Goal: Navigation & Orientation: Find specific page/section

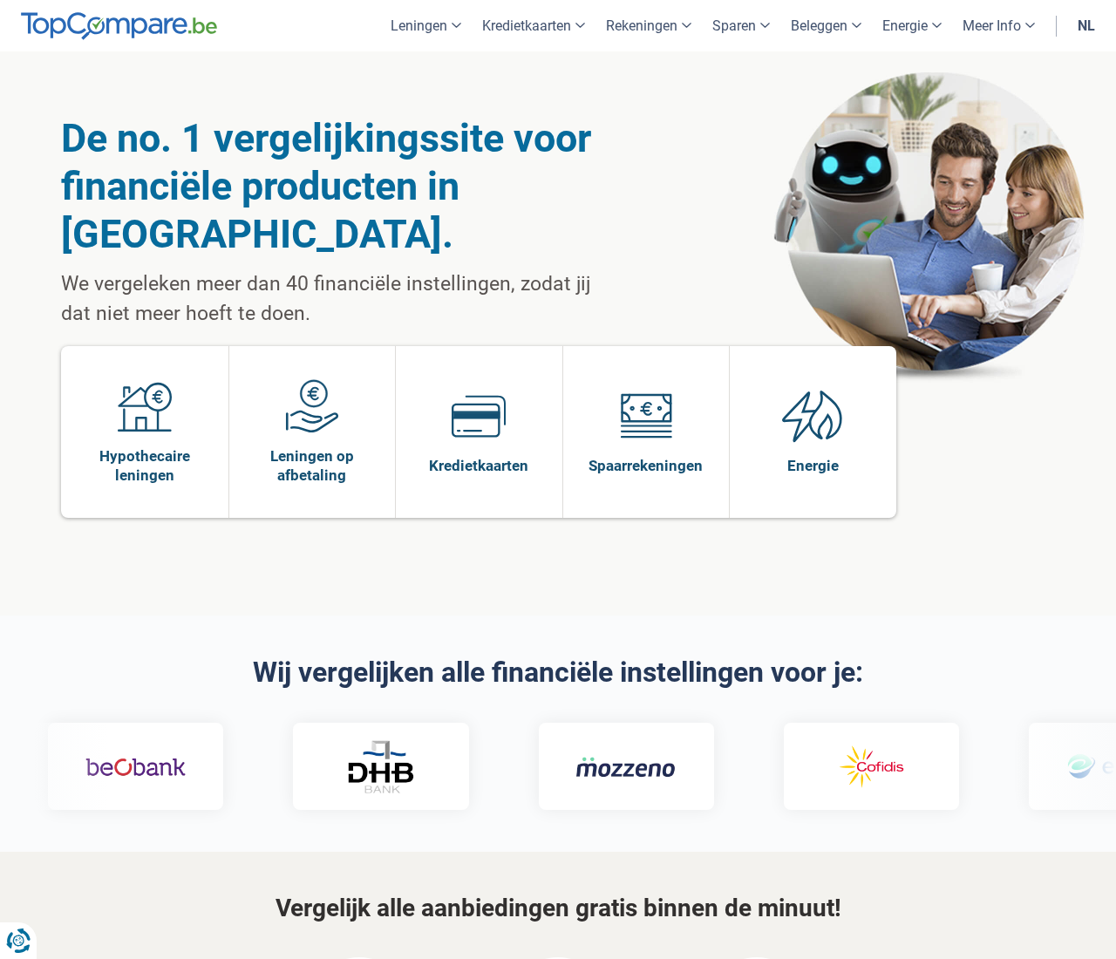
scroll to position [3597, 0]
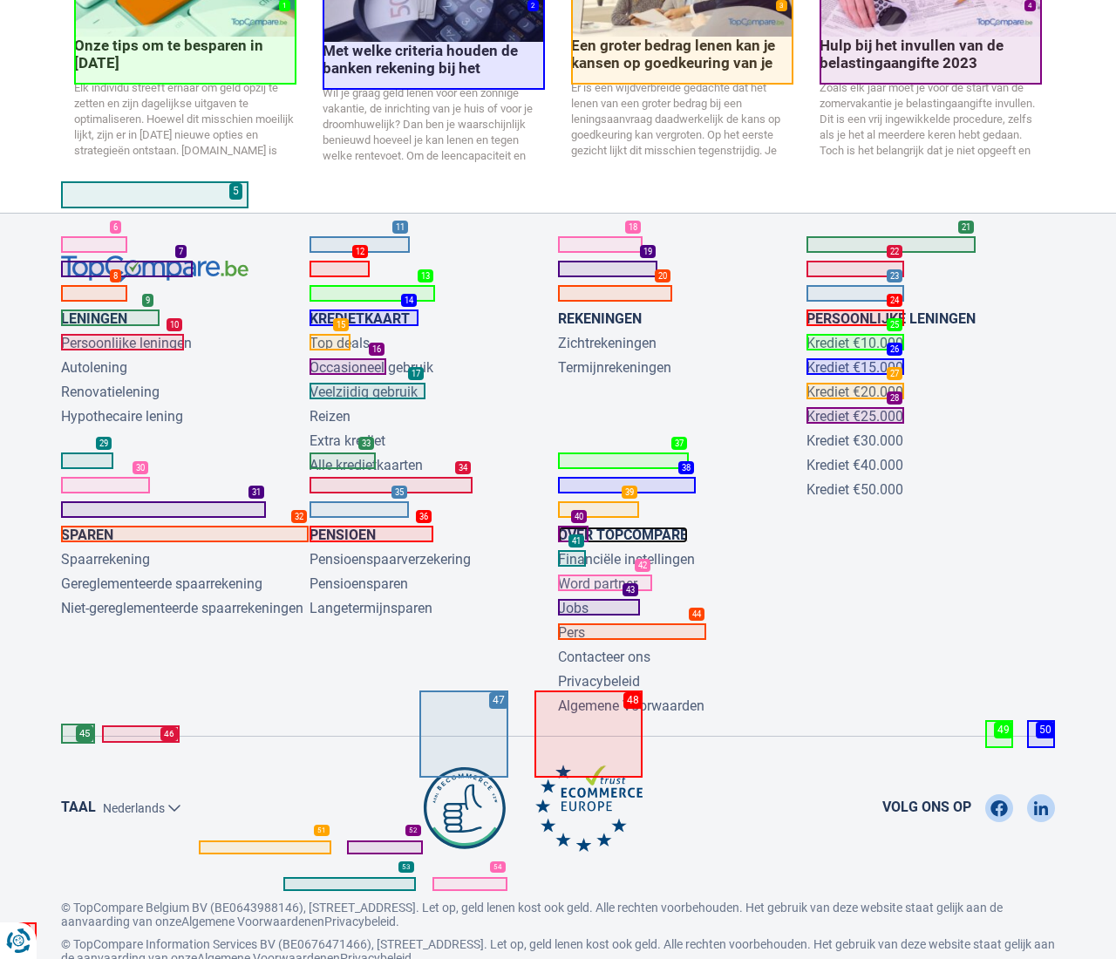
click at [622, 526] on link "Over TopCompare" at bounding box center [623, 534] width 130 height 17
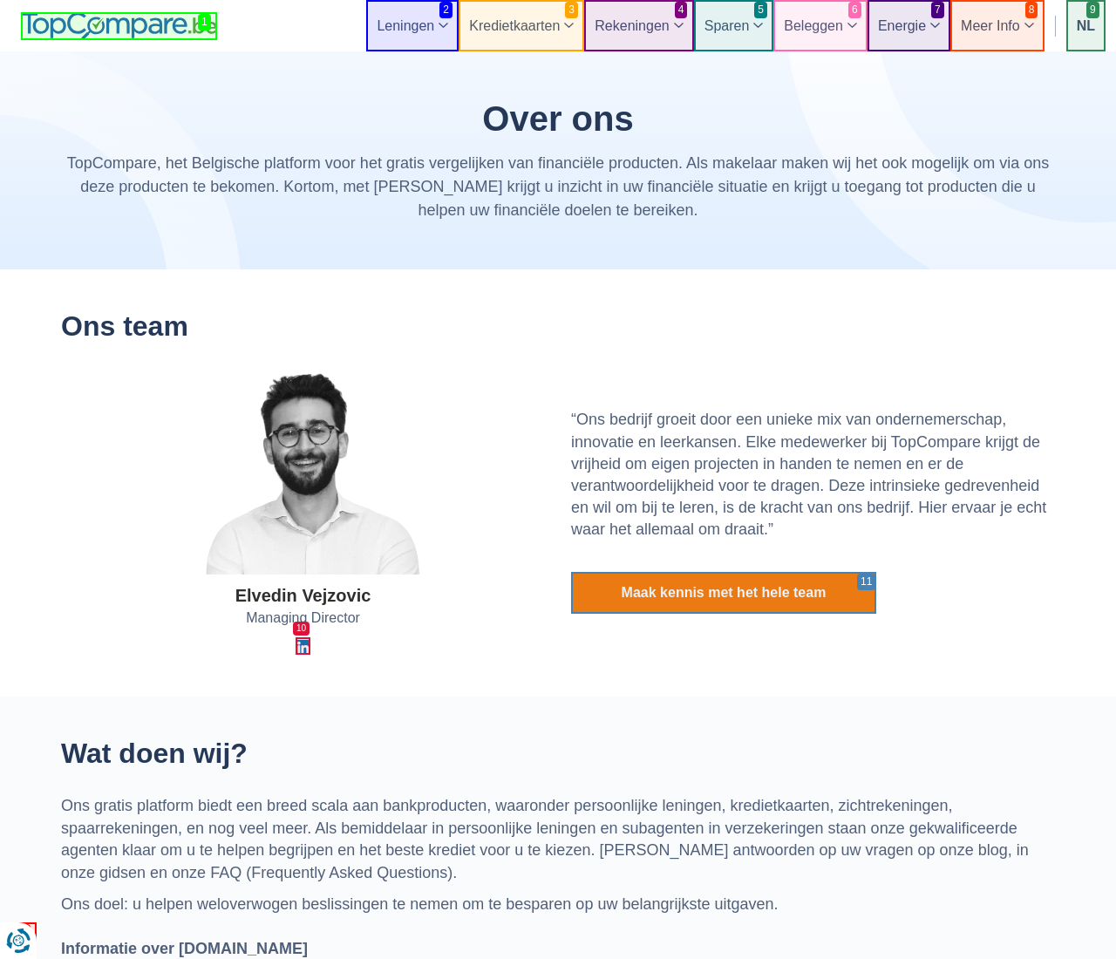
scroll to position [3931, 0]
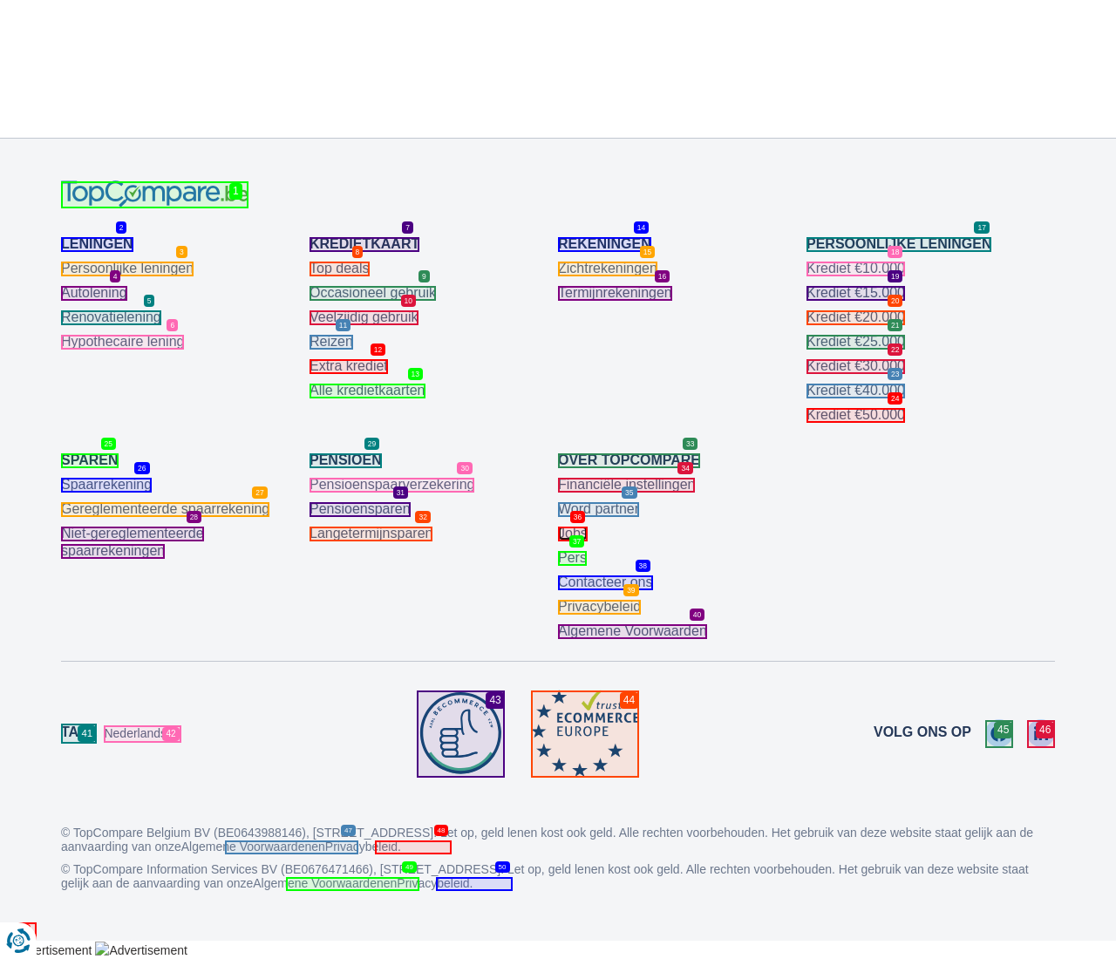
click at [572, 533] on link "Jobs" at bounding box center [573, 533] width 30 height 15
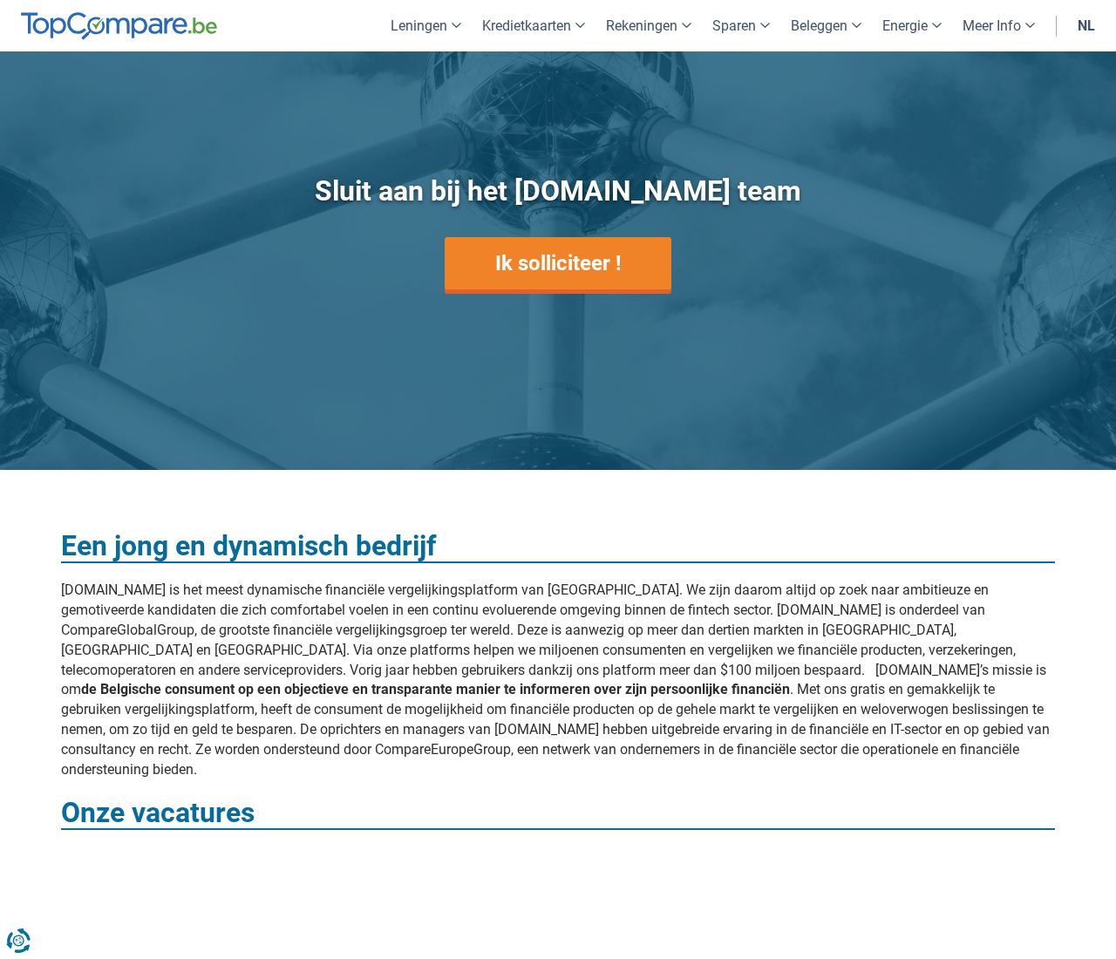
scroll to position [914, 0]
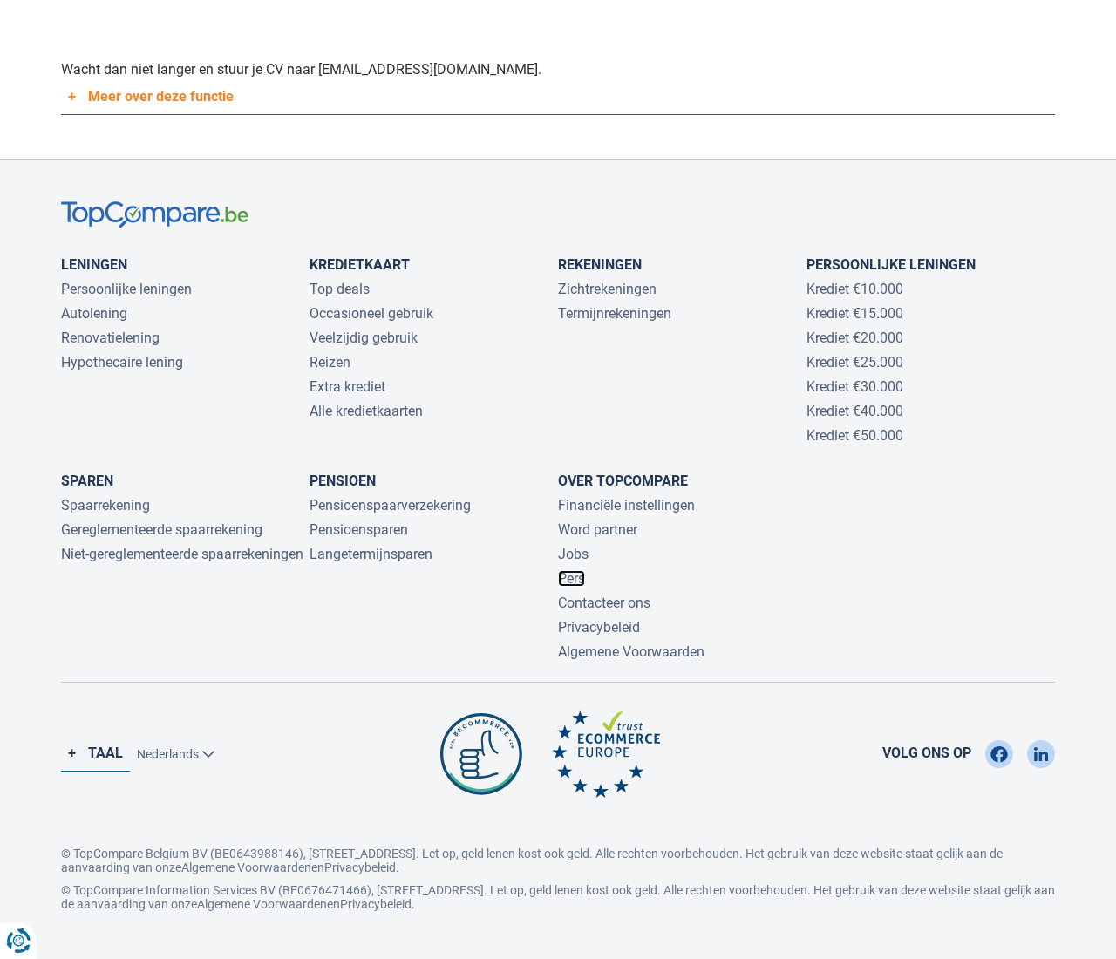
click at [572, 570] on link "Pers" at bounding box center [571, 578] width 27 height 17
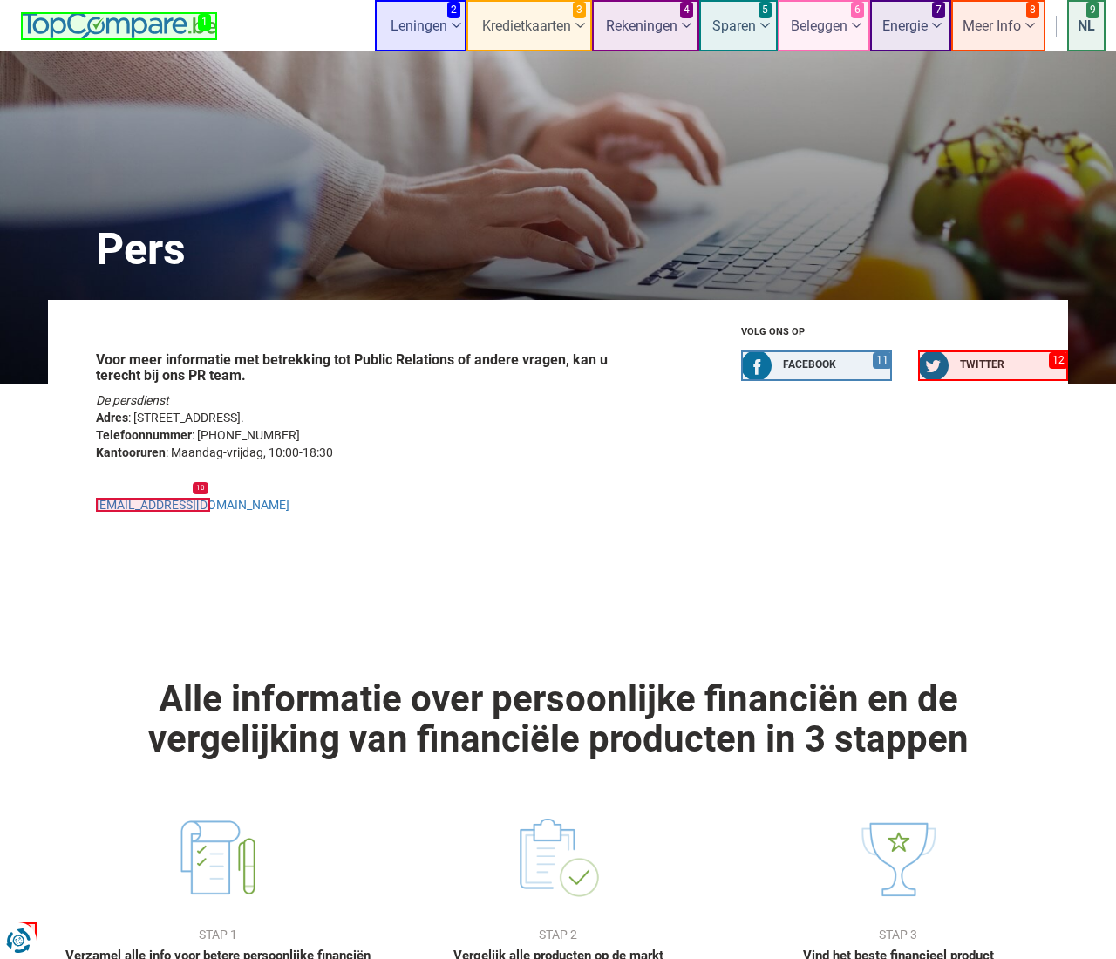
scroll to position [3009, 0]
